Goal: Task Accomplishment & Management: Complete application form

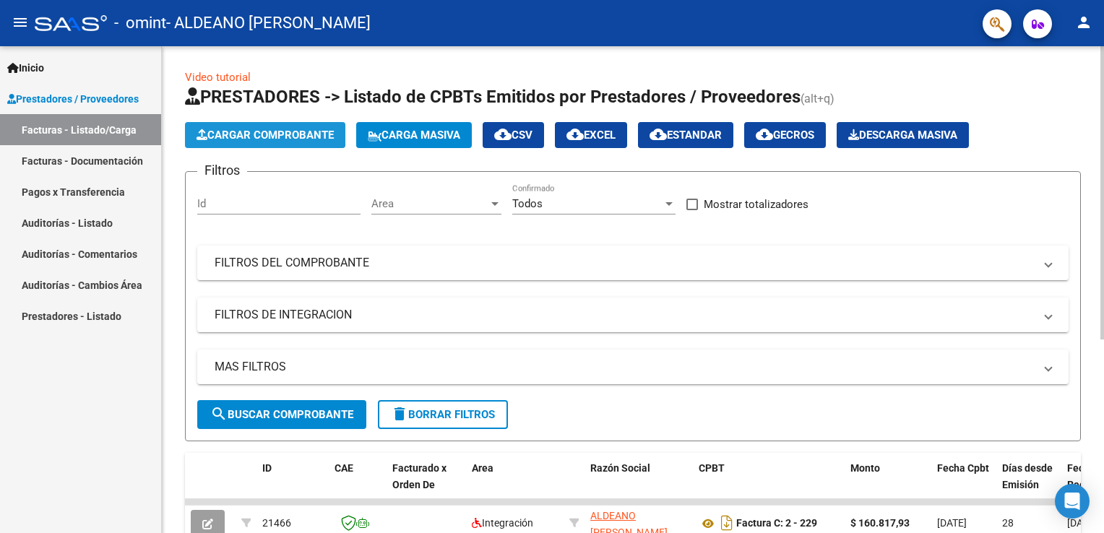
click at [214, 129] on span "Cargar Comprobante" at bounding box center [265, 135] width 137 height 13
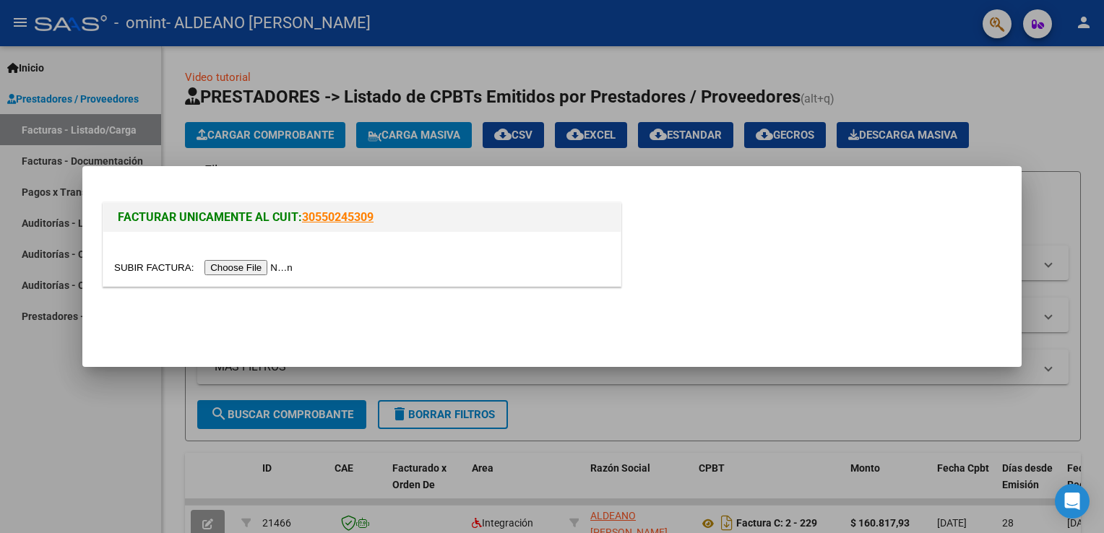
click at [257, 266] on input "file" at bounding box center [205, 267] width 183 height 15
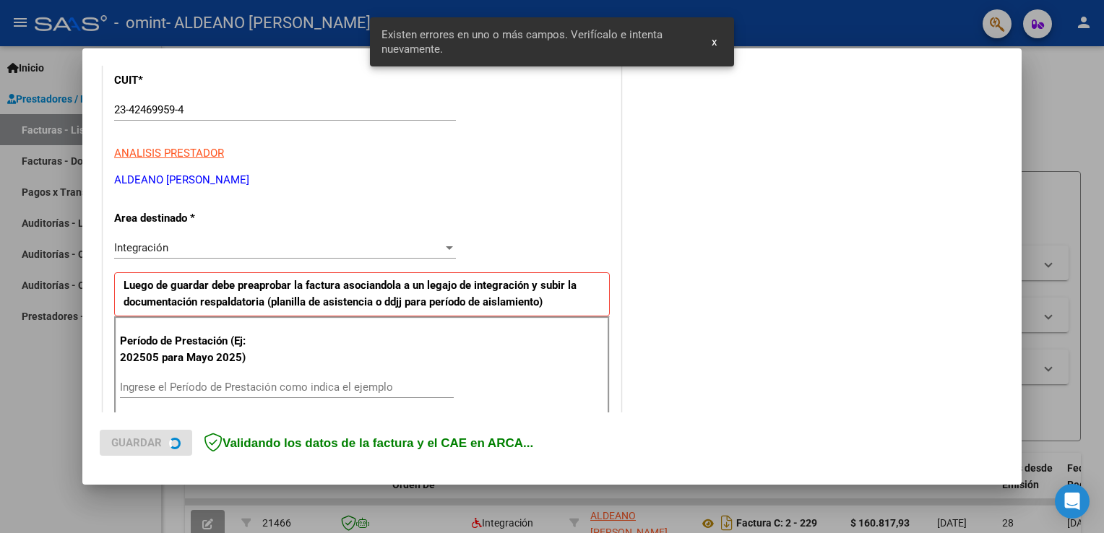
scroll to position [301, 0]
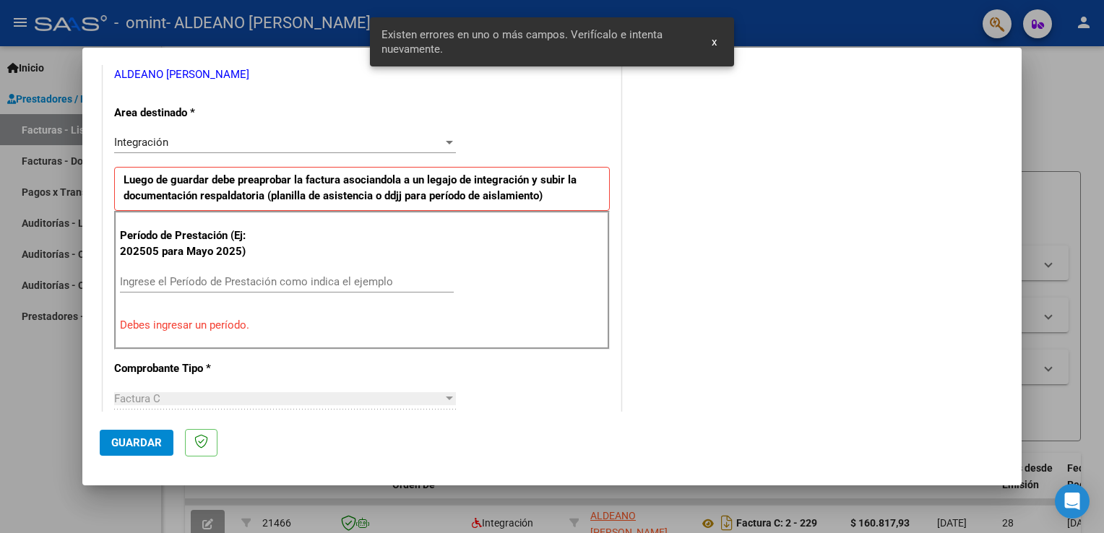
click at [279, 273] on div "Ingrese el Período de Prestación como indica el ejemplo" at bounding box center [287, 282] width 334 height 22
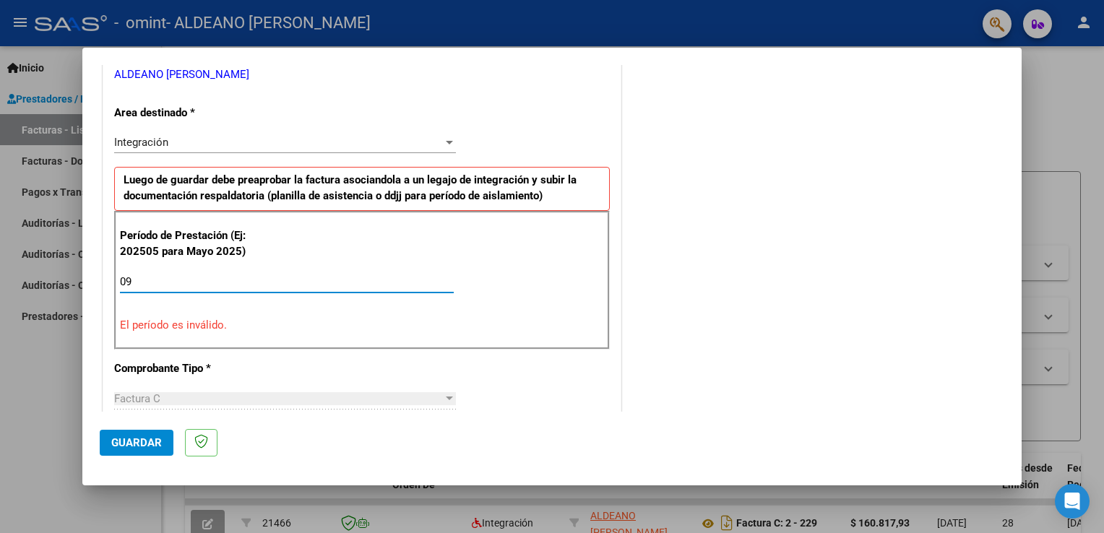
type input "0"
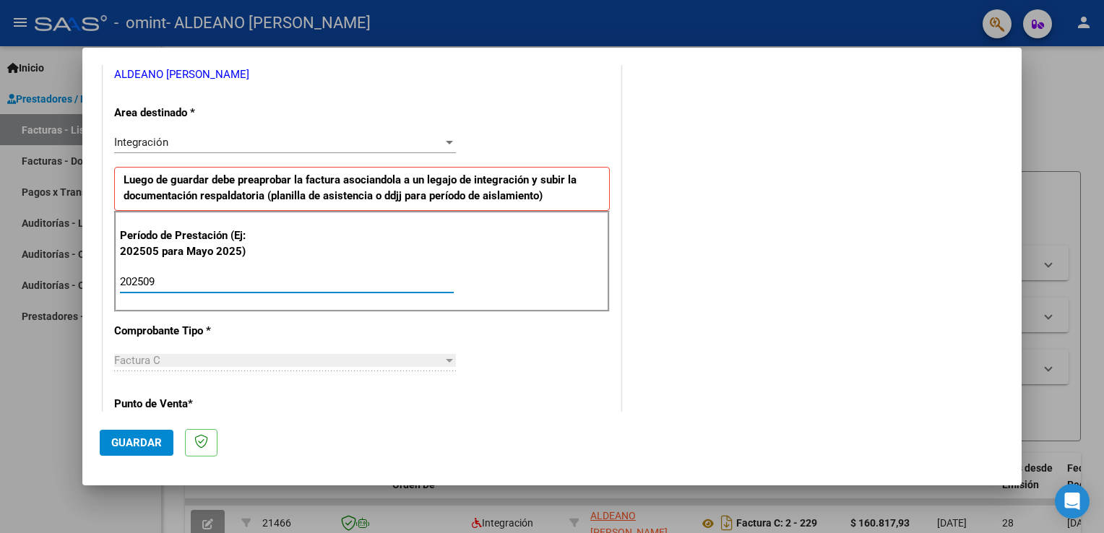
type input "202509"
click at [142, 439] on span "Guardar" at bounding box center [136, 442] width 51 height 13
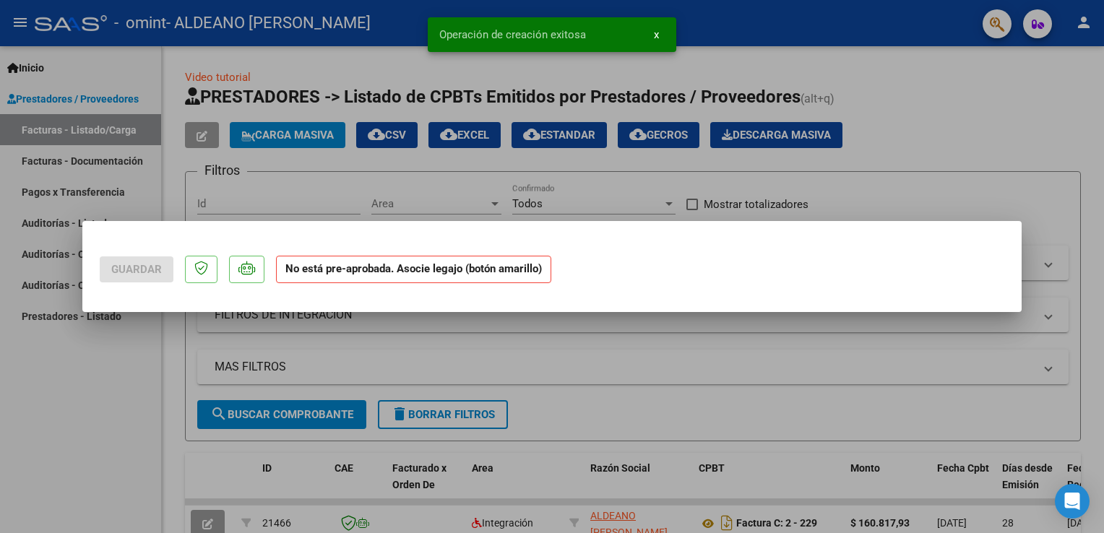
scroll to position [0, 0]
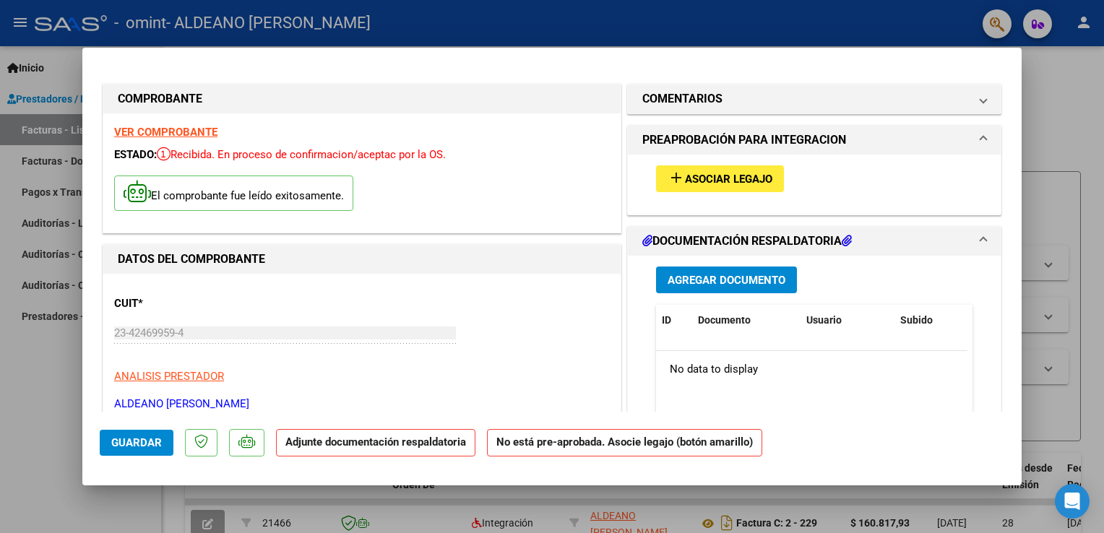
click at [170, 130] on strong "VER COMPROBANTE" at bounding box center [165, 132] width 103 height 13
click at [753, 177] on span "Asociar Legajo" at bounding box center [728, 179] width 87 height 13
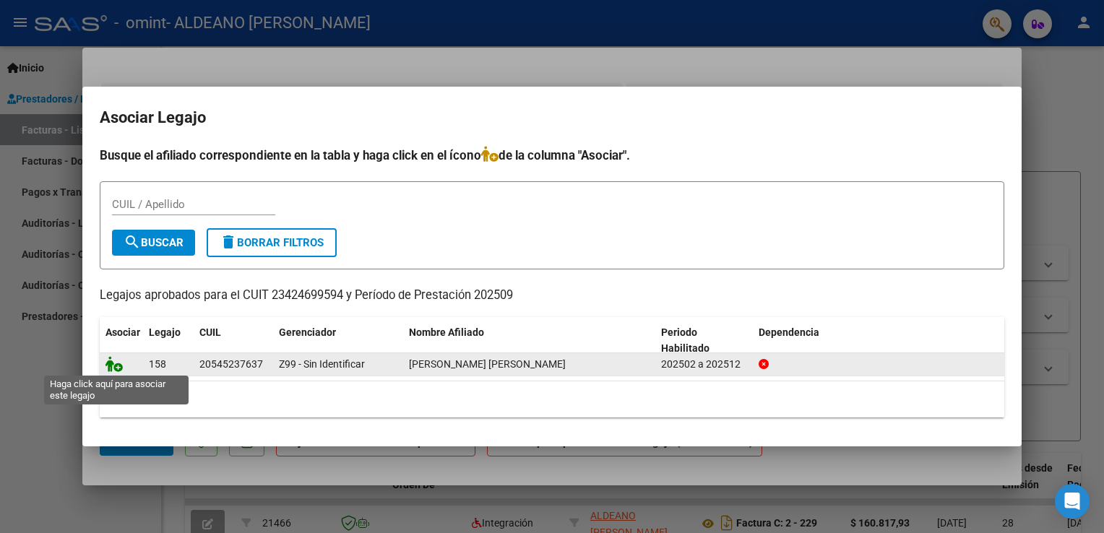
click at [115, 360] on icon at bounding box center [113, 364] width 17 height 16
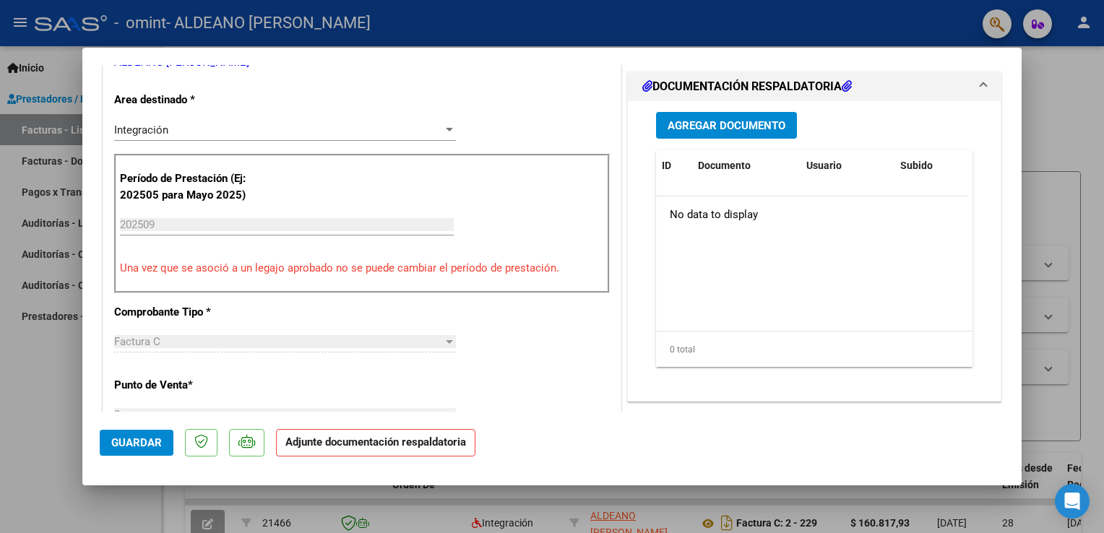
scroll to position [342, 0]
drag, startPoint x: 1021, startPoint y: 124, endPoint x: 1017, endPoint y: 207, distance: 83.2
click at [1017, 207] on mat-dialog-content "COMPROBANTE VER COMPROBANTE ESTADO: Recibida. En proceso de confirmacion/acepta…" at bounding box center [551, 238] width 939 height 347
click at [762, 120] on span "Agregar Documento" at bounding box center [727, 125] width 118 height 13
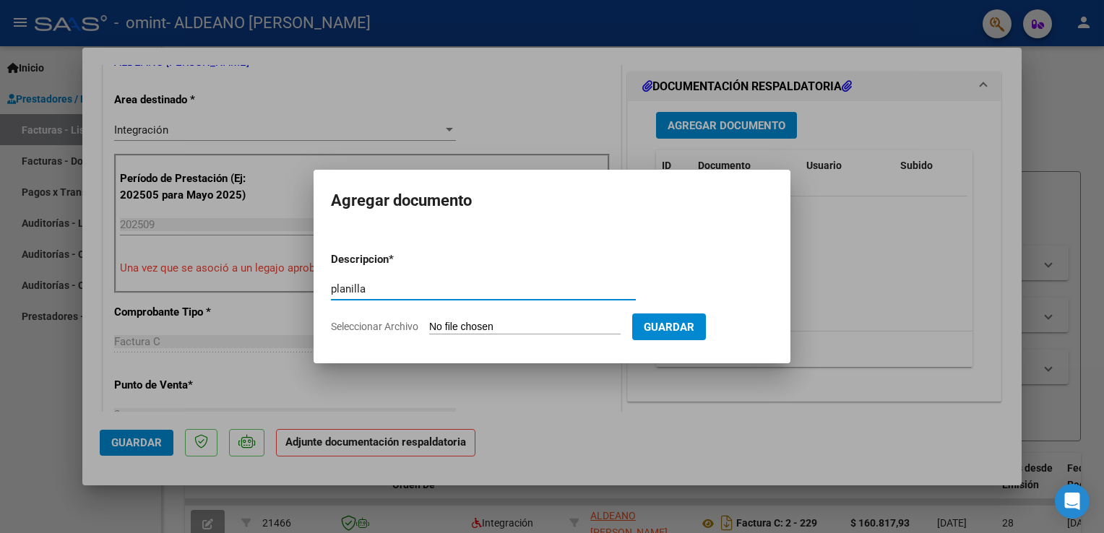
type input "planilla"
click at [971, 155] on div at bounding box center [552, 266] width 1104 height 533
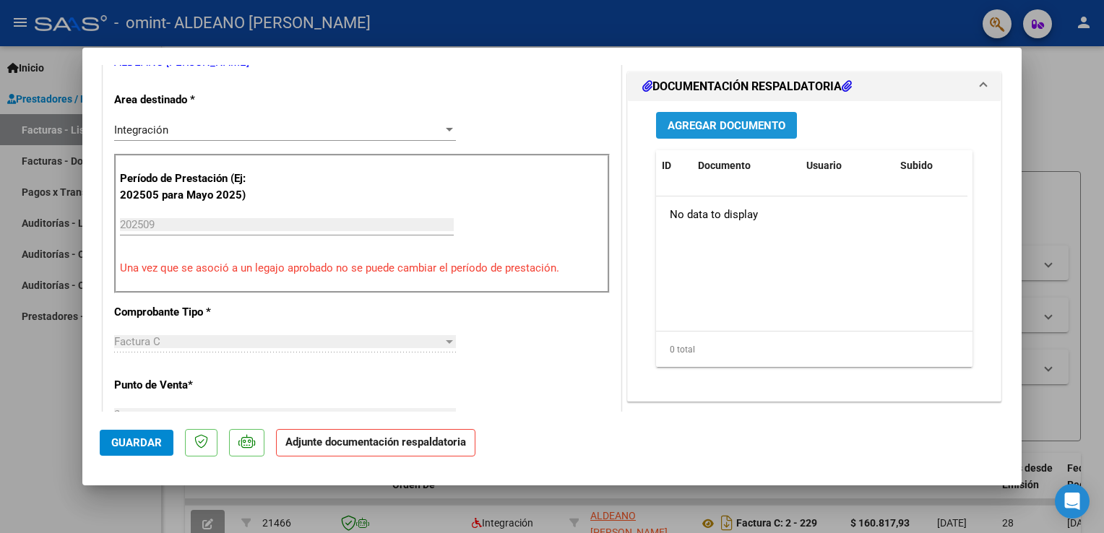
click at [746, 119] on span "Agregar Documento" at bounding box center [727, 125] width 118 height 13
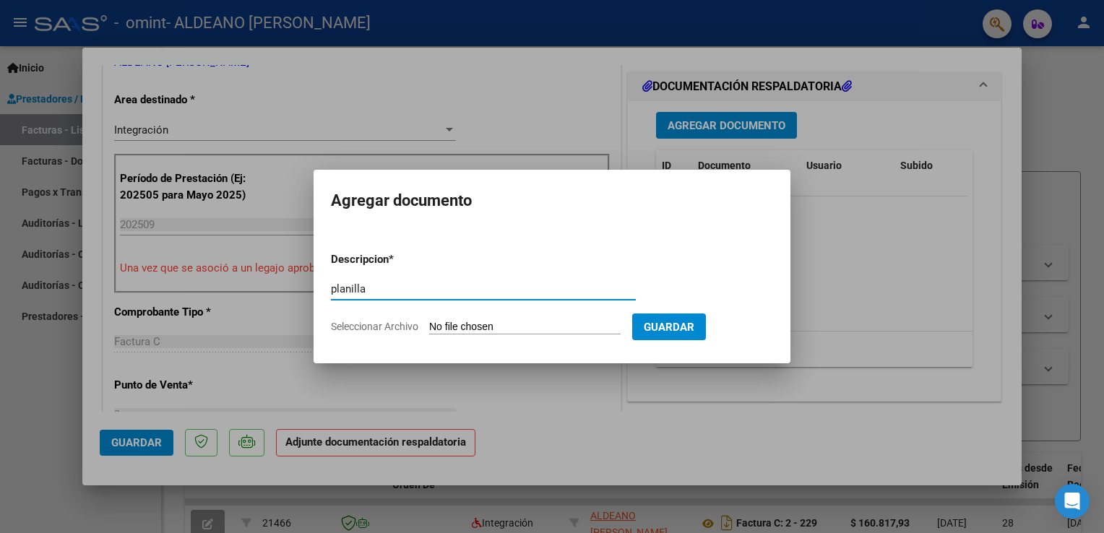
type input "planilla"
click at [634, 319] on form "Descripcion * planilla Escriba aquí una descripcion Seleccionar Archivo Guardar" at bounding box center [552, 293] width 442 height 105
click at [572, 327] on input "Seleccionar Archivo" at bounding box center [524, 328] width 191 height 14
type input "C:\fakepath\Imagen de WhatsApp [DATE] 18.31.10_e22e7a79.jpg"
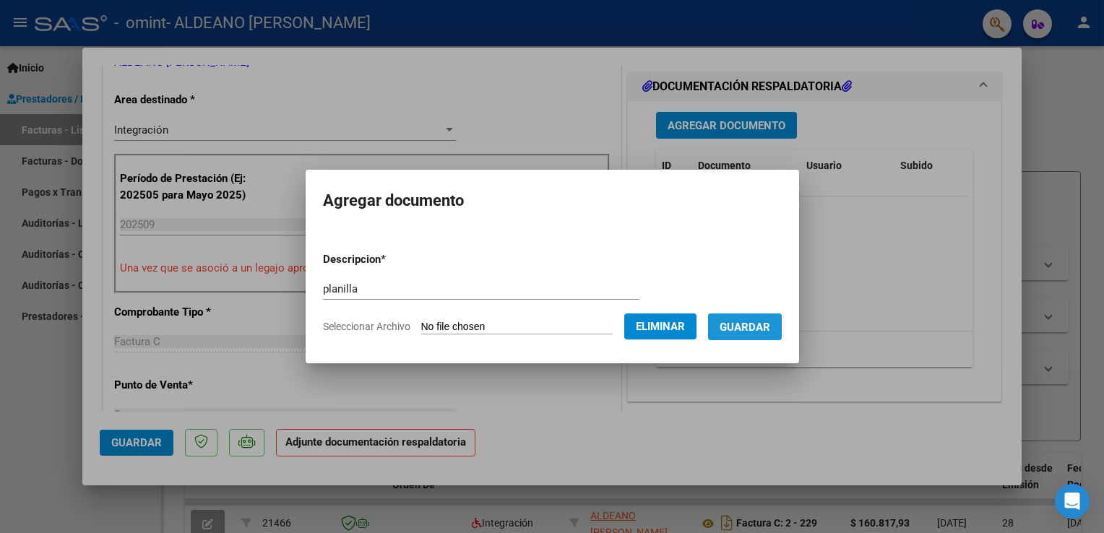
click at [770, 328] on span "Guardar" at bounding box center [745, 327] width 51 height 13
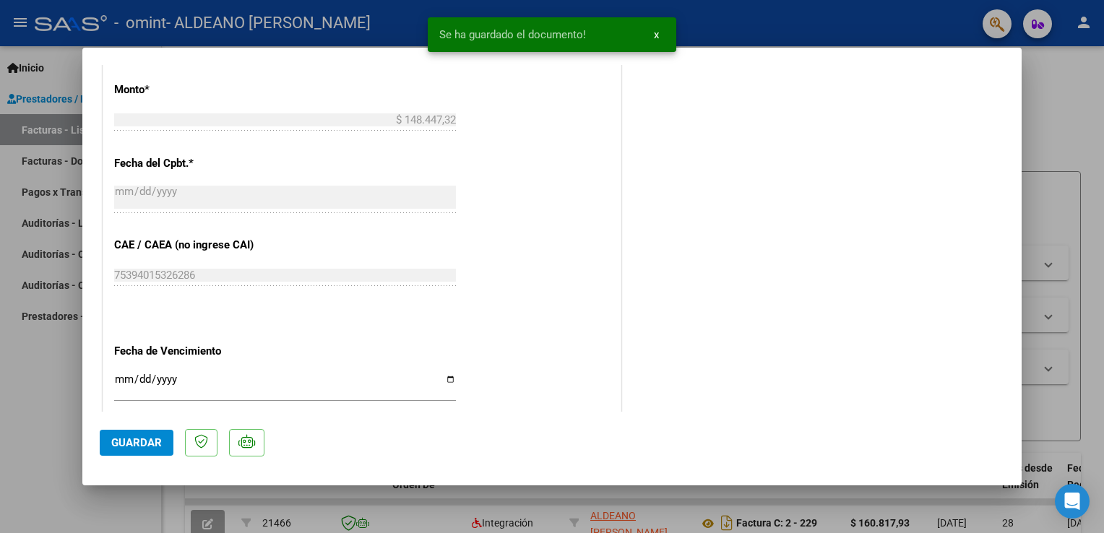
scroll to position [844, 0]
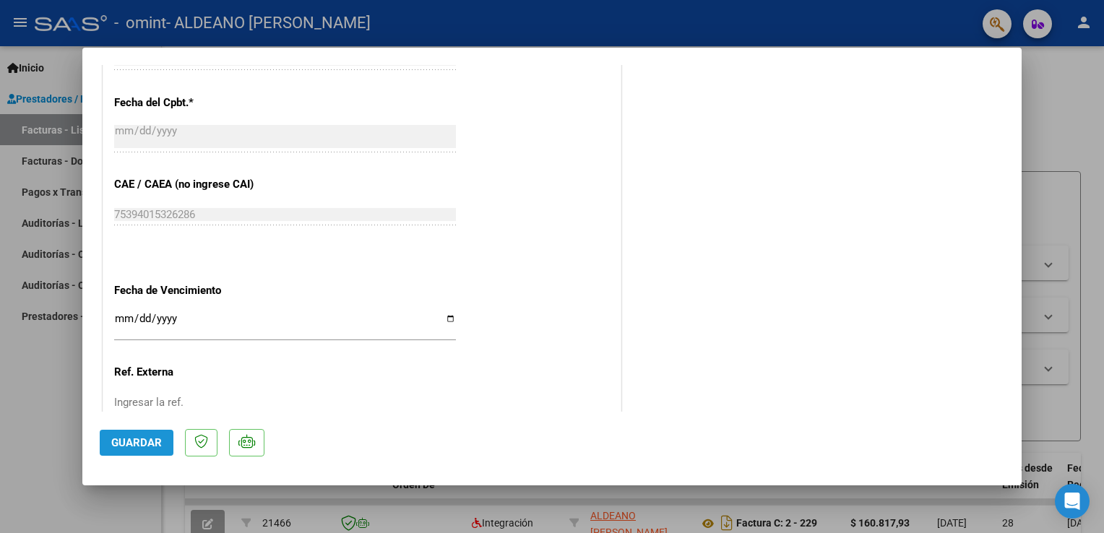
click at [141, 442] on span "Guardar" at bounding box center [136, 442] width 51 height 13
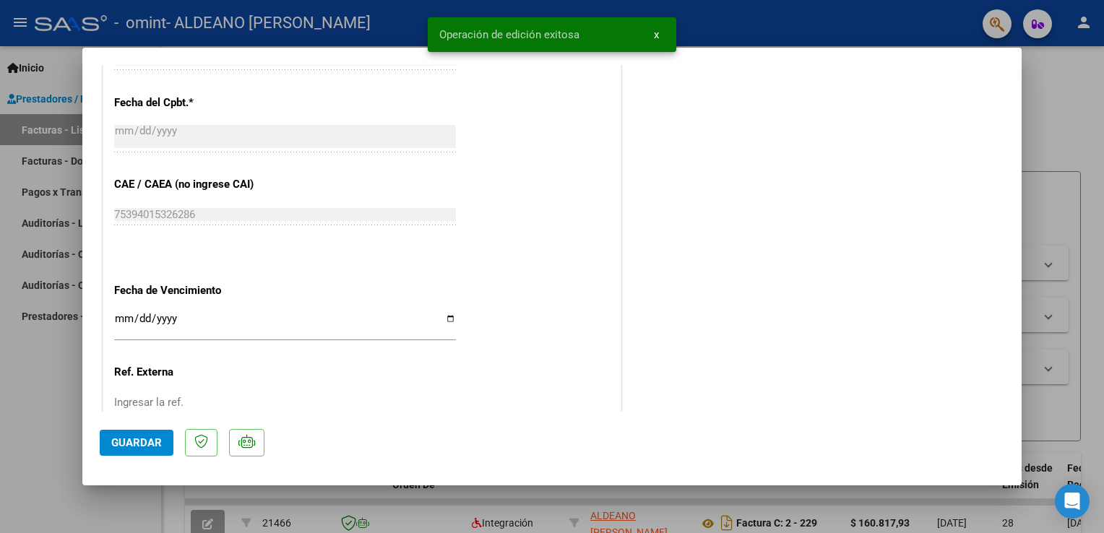
click at [1073, 97] on div at bounding box center [552, 266] width 1104 height 533
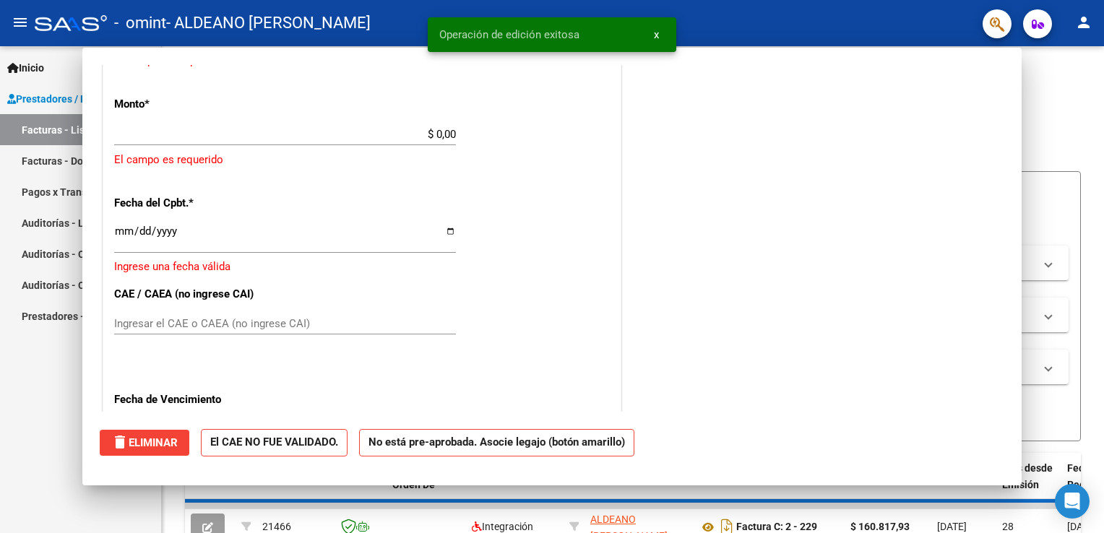
scroll to position [0, 0]
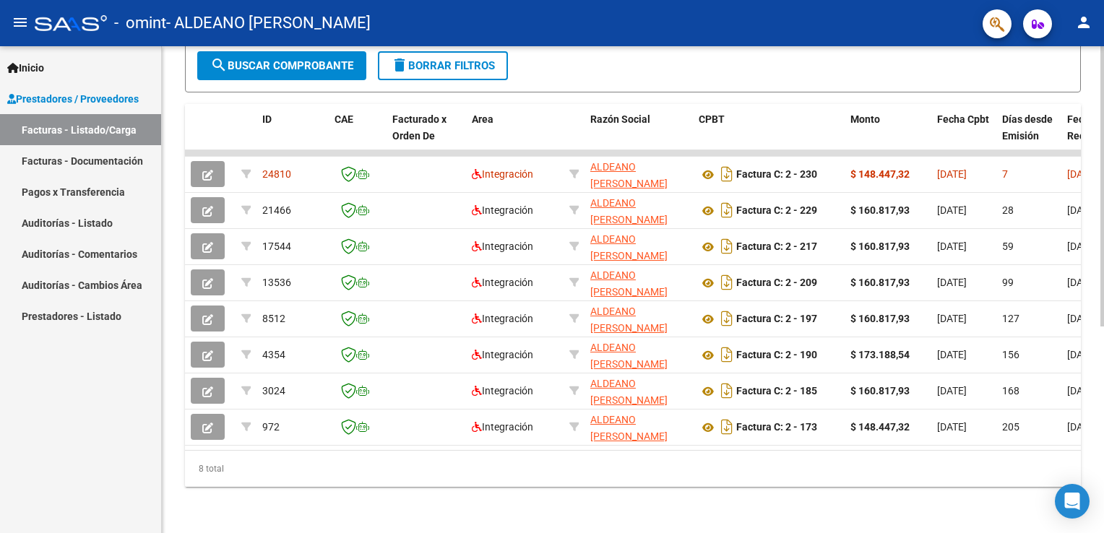
click at [1103, 351] on html "menu - omint - ALDEANO [PERSON_NAME] person Inicio Instructivos Contacto OS Pre…" at bounding box center [552, 266] width 1104 height 533
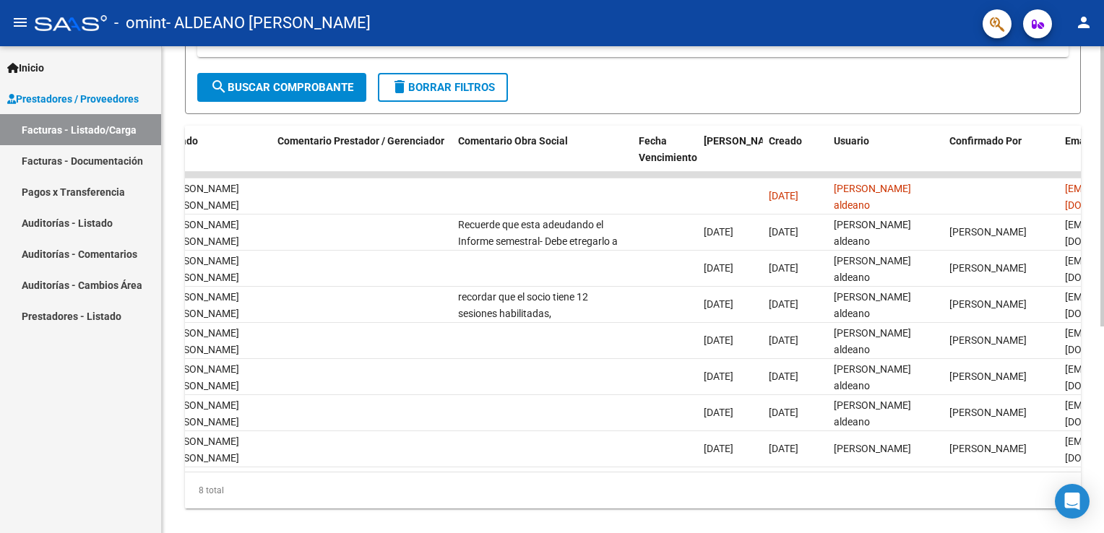
scroll to position [335, 0]
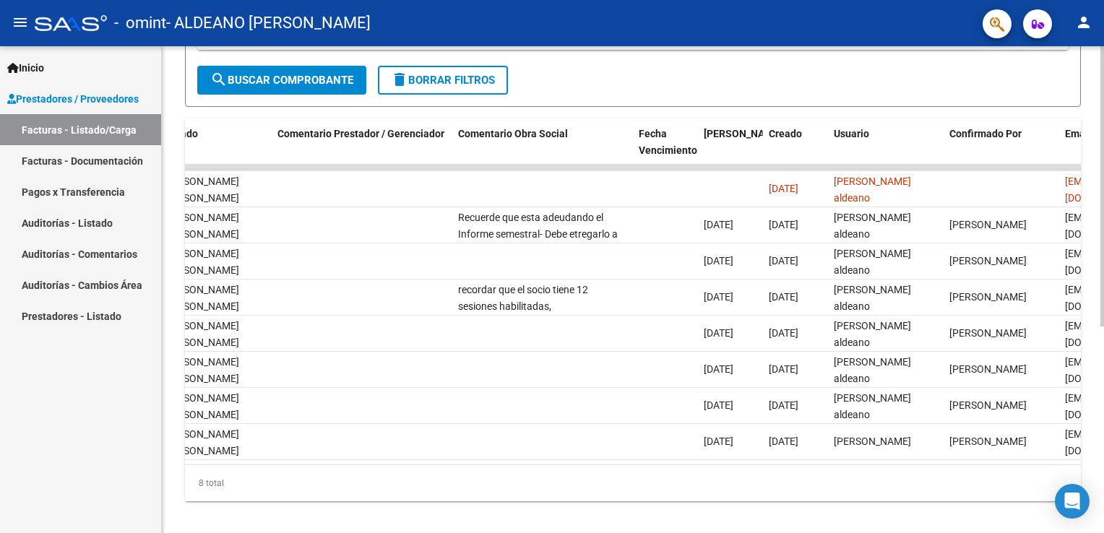
click at [1103, 262] on html "menu - omint - ALDEANO [PERSON_NAME] person Inicio Instructivos Contacto OS Pre…" at bounding box center [552, 266] width 1104 height 533
